Goal: Information Seeking & Learning: Learn about a topic

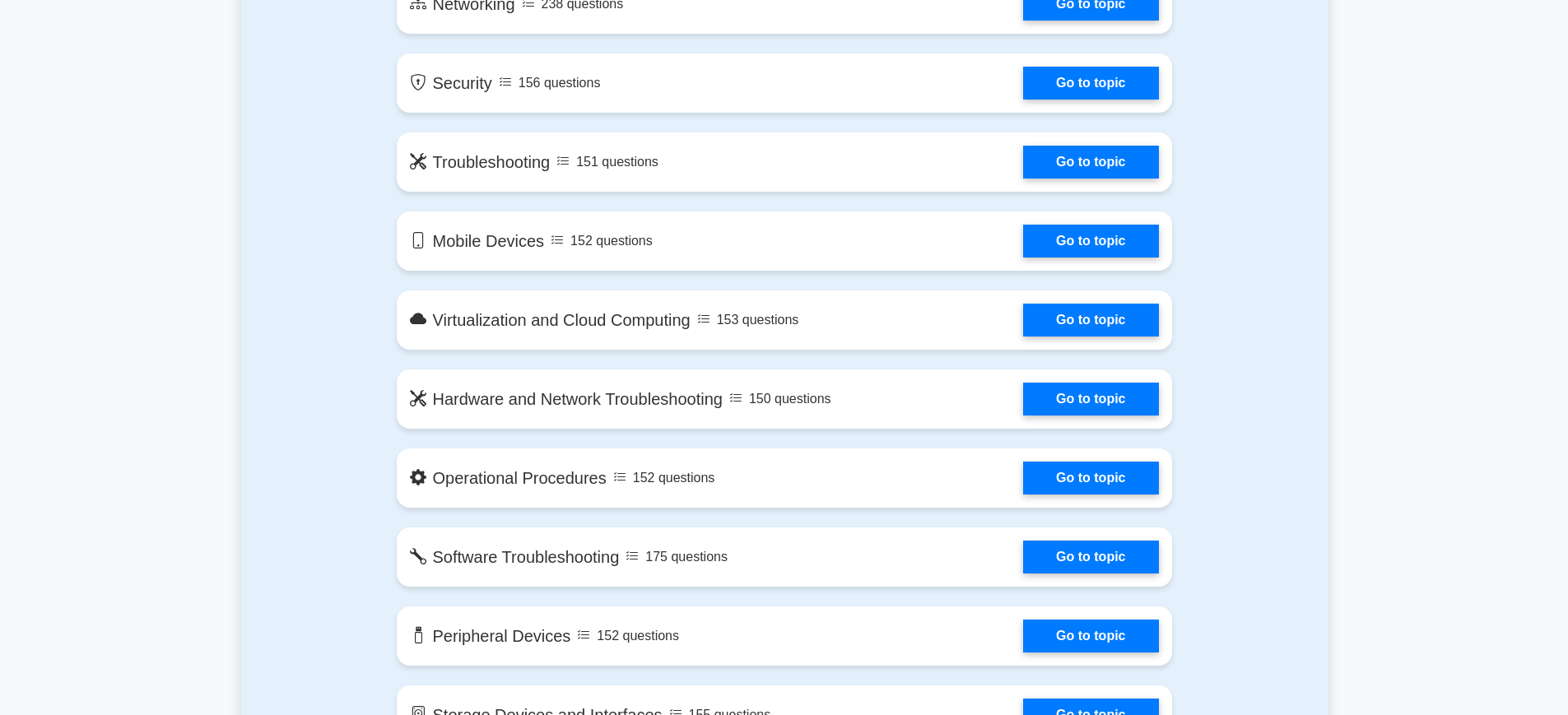
scroll to position [1243, 0]
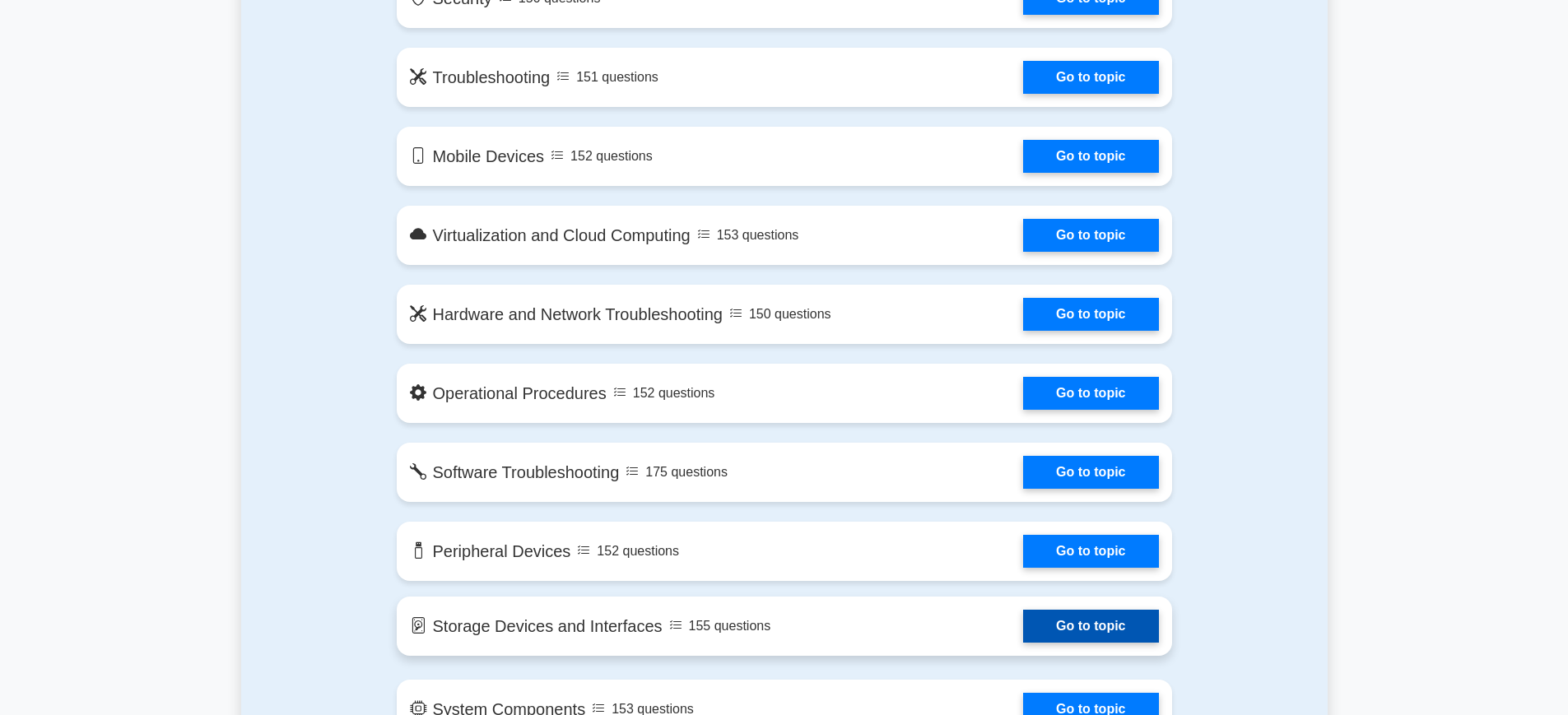
click at [1110, 635] on link "Go to topic" at bounding box center [1090, 626] width 135 height 33
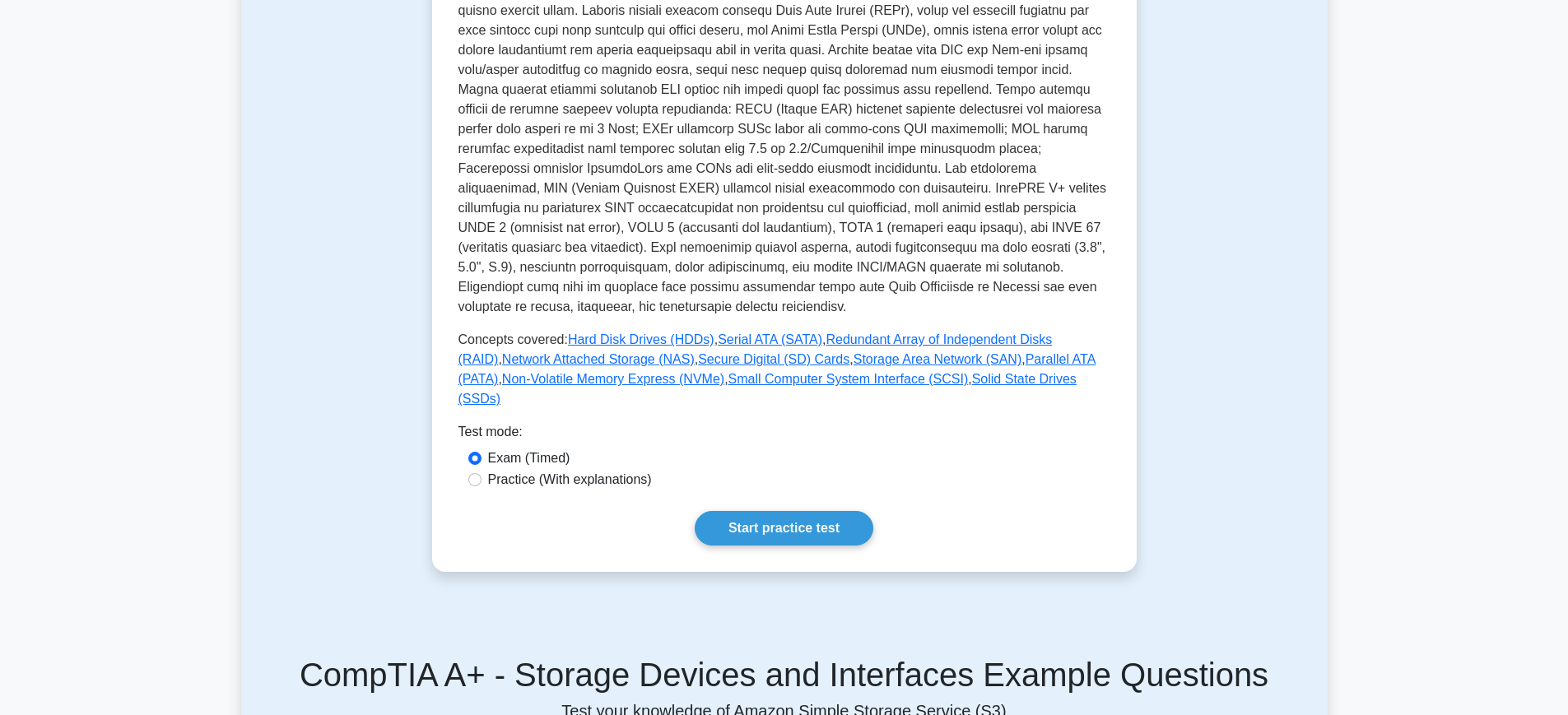
scroll to position [534, 0]
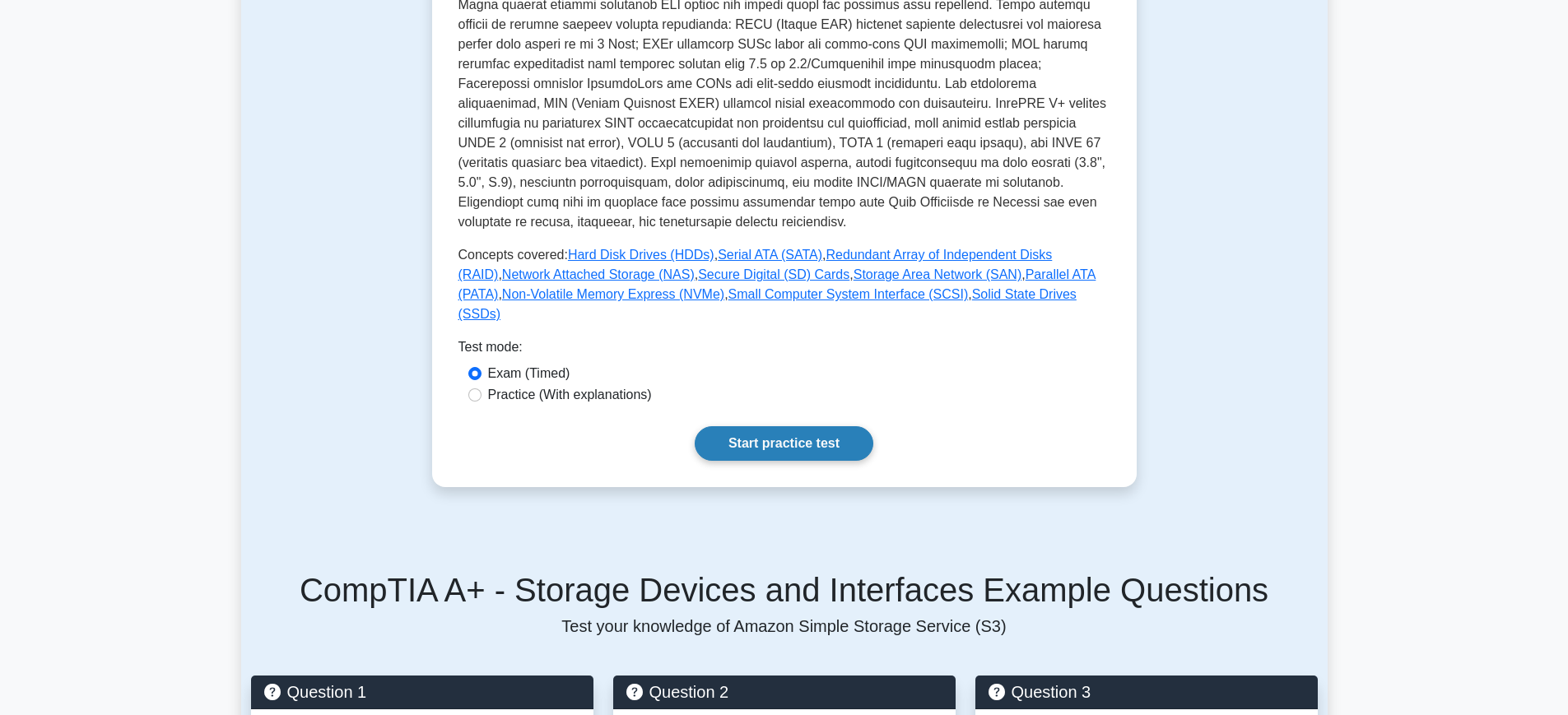
click at [781, 429] on link "Start practice test" at bounding box center [784, 443] width 179 height 35
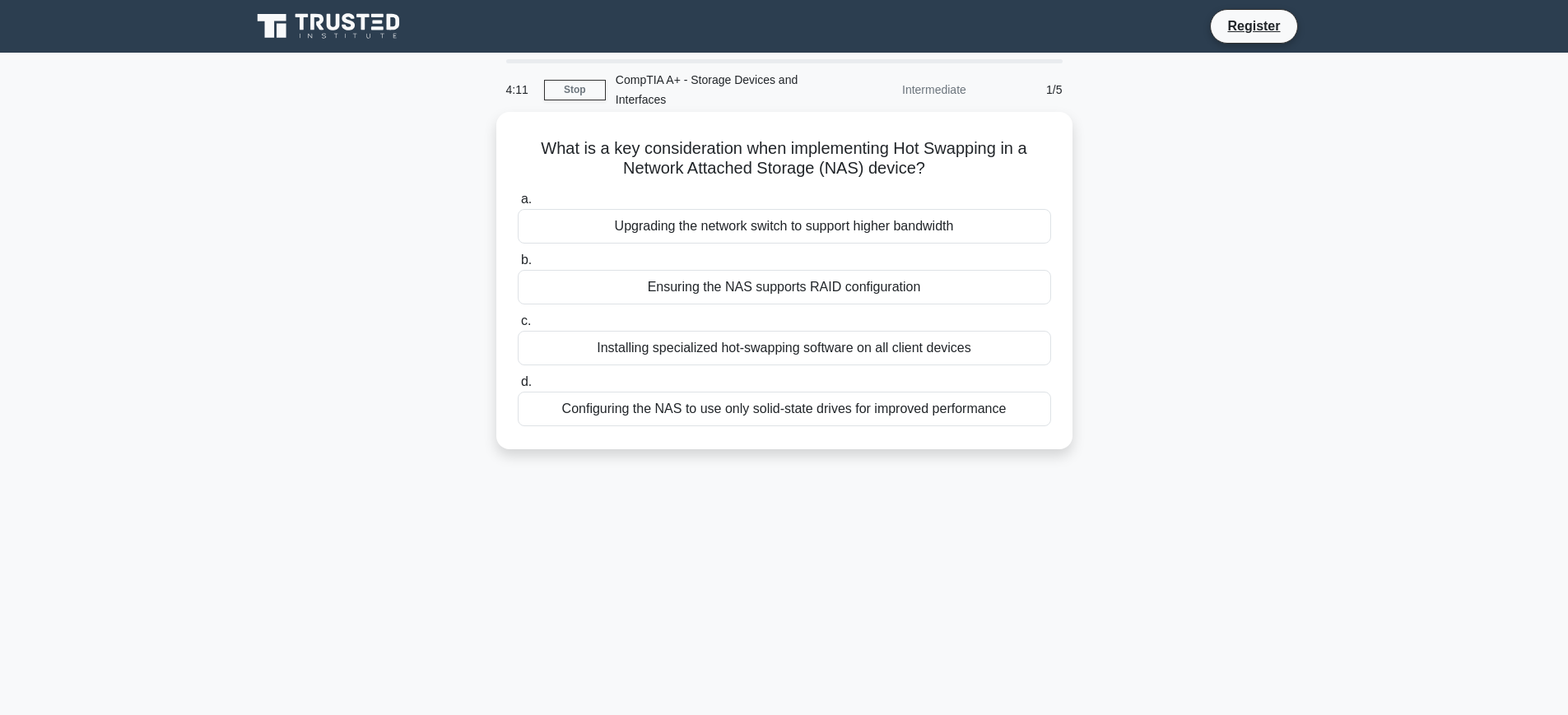
click at [797, 287] on div "Ensuring the NAS supports RAID configuration" at bounding box center [784, 287] width 533 height 35
click at [517, 266] on input "b. Ensuring the NAS supports RAID configuration" at bounding box center [517, 260] width 0 height 10
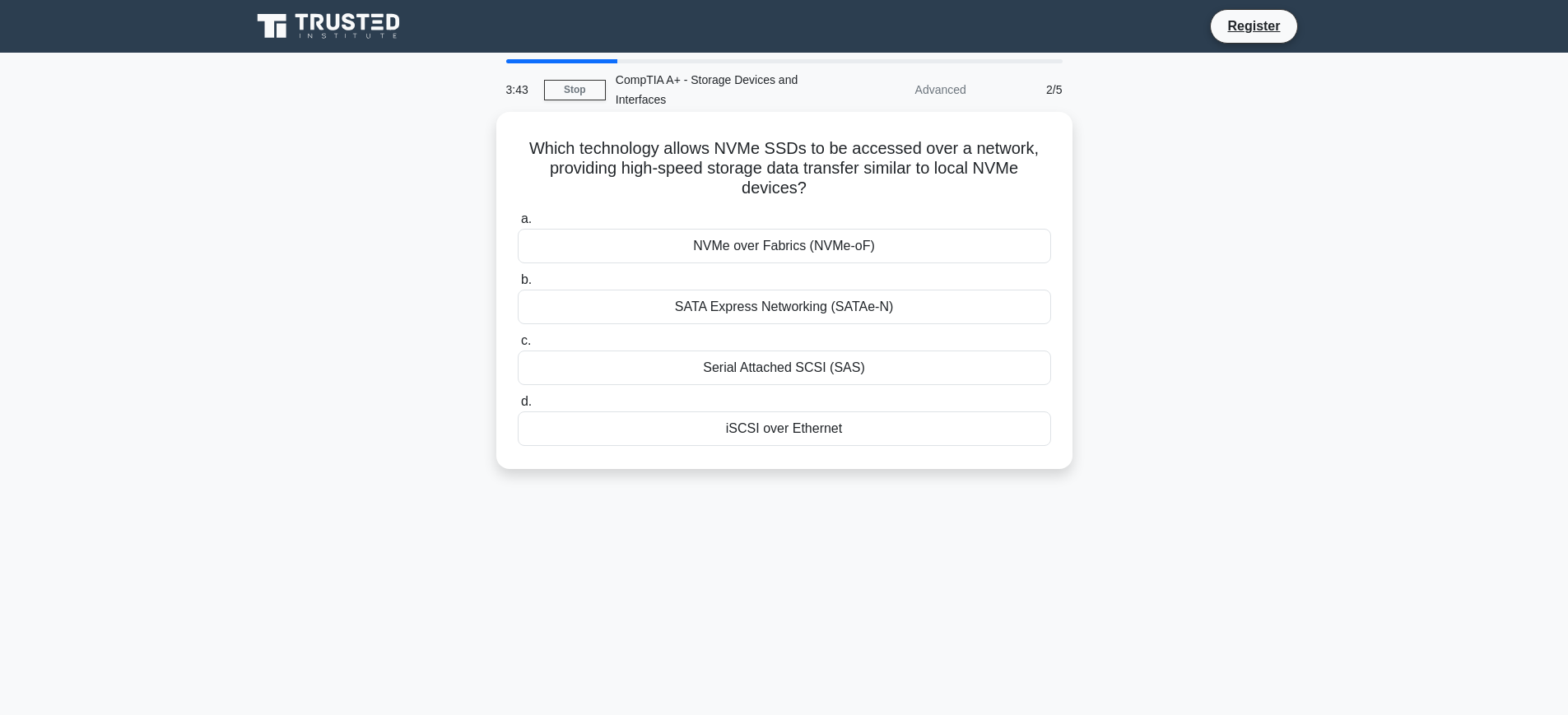
click at [779, 428] on div "iSCSI over Ethernet" at bounding box center [784, 429] width 533 height 35
click at [517, 407] on input "d. iSCSI over Ethernet" at bounding box center [517, 402] width 0 height 10
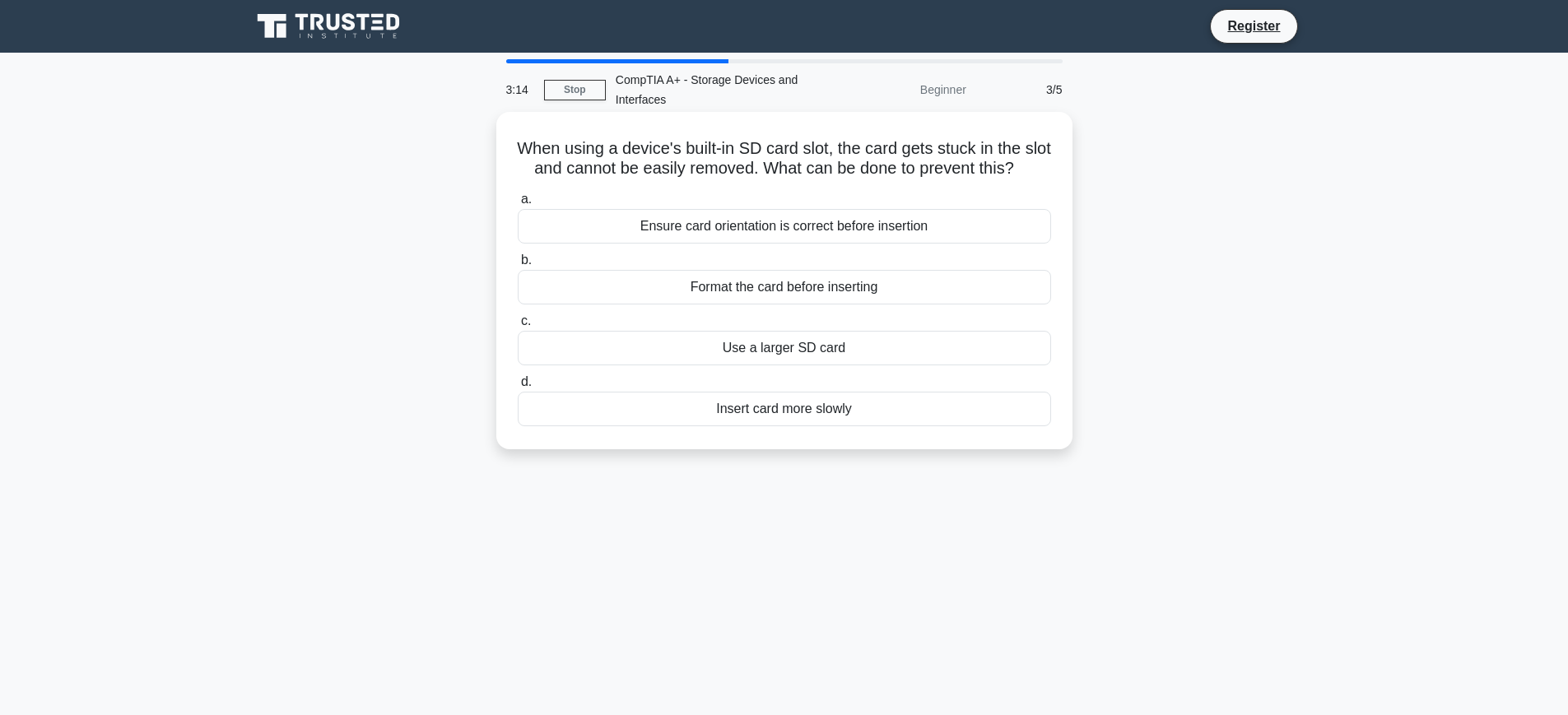
click at [924, 230] on div "Ensure card orientation is correct before insertion" at bounding box center [784, 226] width 533 height 35
click at [517, 205] on input "a. Ensure card orientation is correct before insertion" at bounding box center [517, 200] width 0 height 10
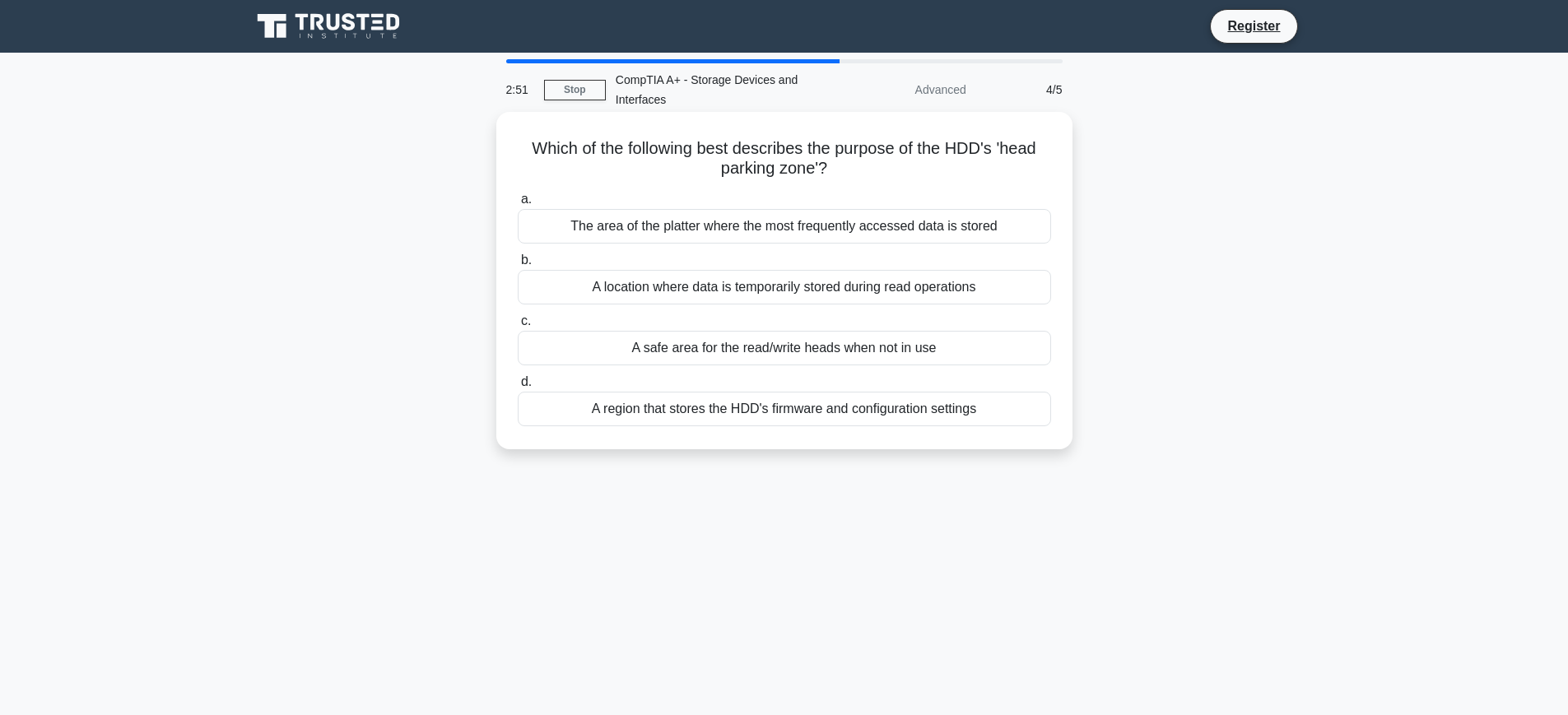
click at [858, 354] on div "A safe area for the read/write heads when not in use" at bounding box center [784, 348] width 533 height 35
click at [517, 326] on input "c. A safe area for the read/write heads when not in use" at bounding box center [517, 321] width 0 height 10
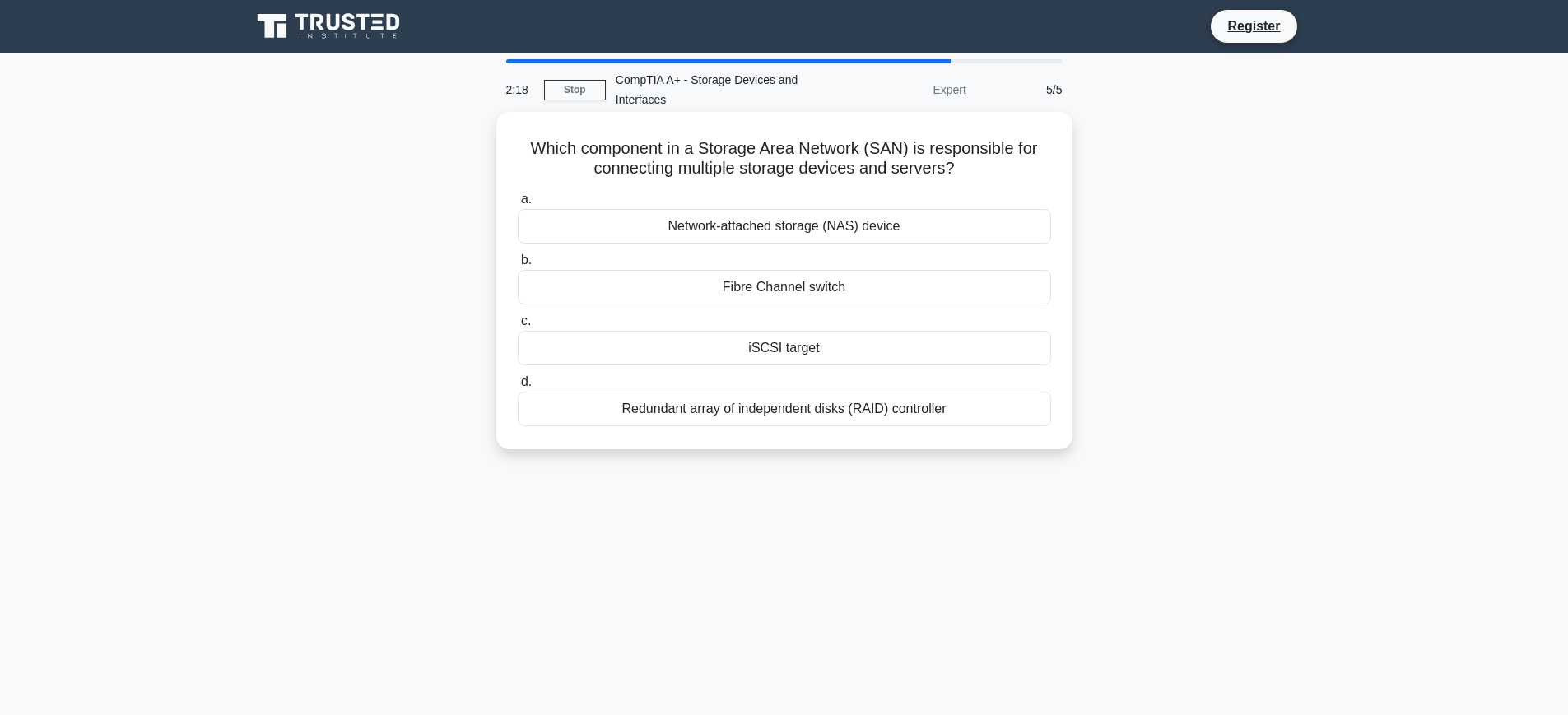
click at [793, 351] on div "iSCSI target" at bounding box center [784, 348] width 533 height 35
click at [517, 326] on input "c. iSCSI target" at bounding box center [517, 321] width 0 height 10
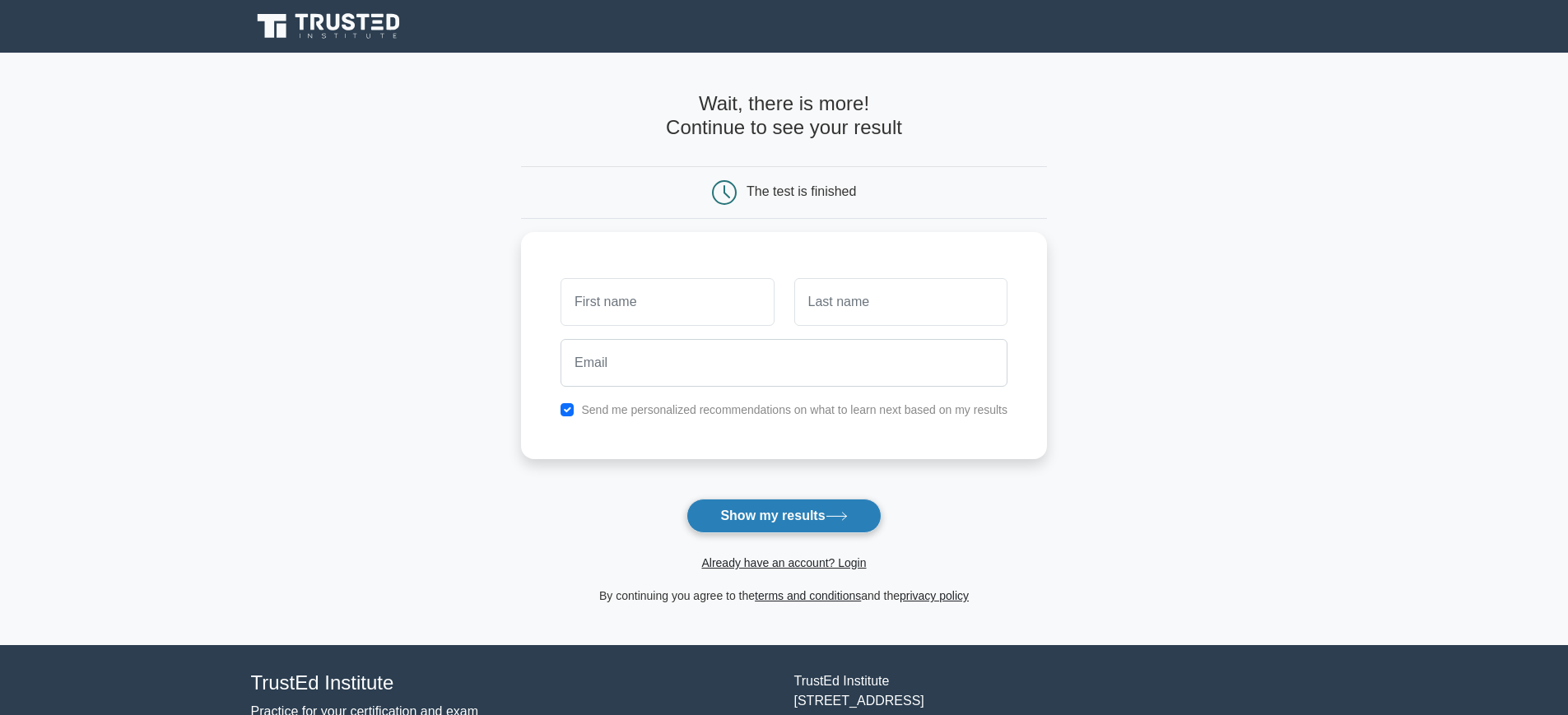
click at [770, 510] on button "Show my results" at bounding box center [784, 516] width 194 height 35
click at [1150, 423] on main "Wait, there is more! Continue to see your result The test is finished and the" at bounding box center [784, 349] width 1568 height 593
